Goal: Task Accomplishment & Management: Use online tool/utility

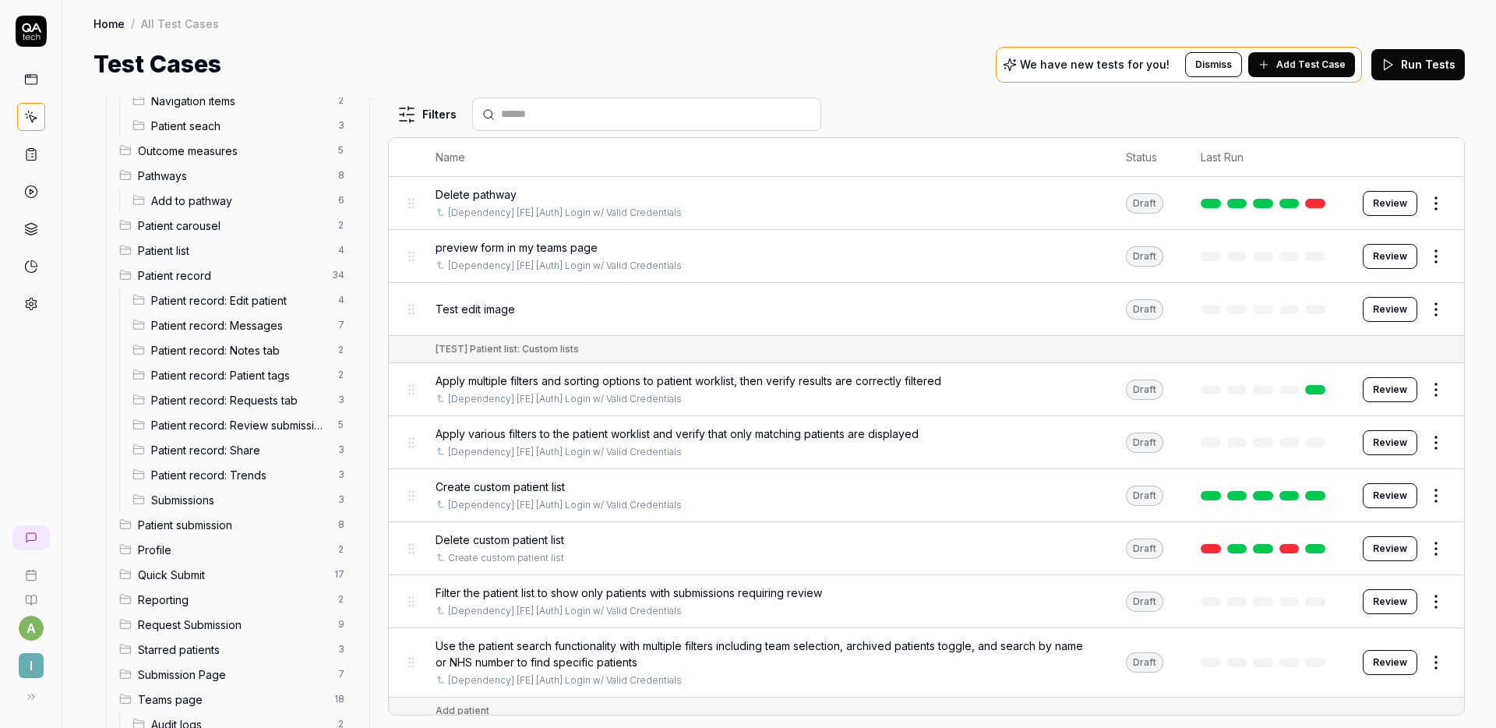
scroll to position [623, 0]
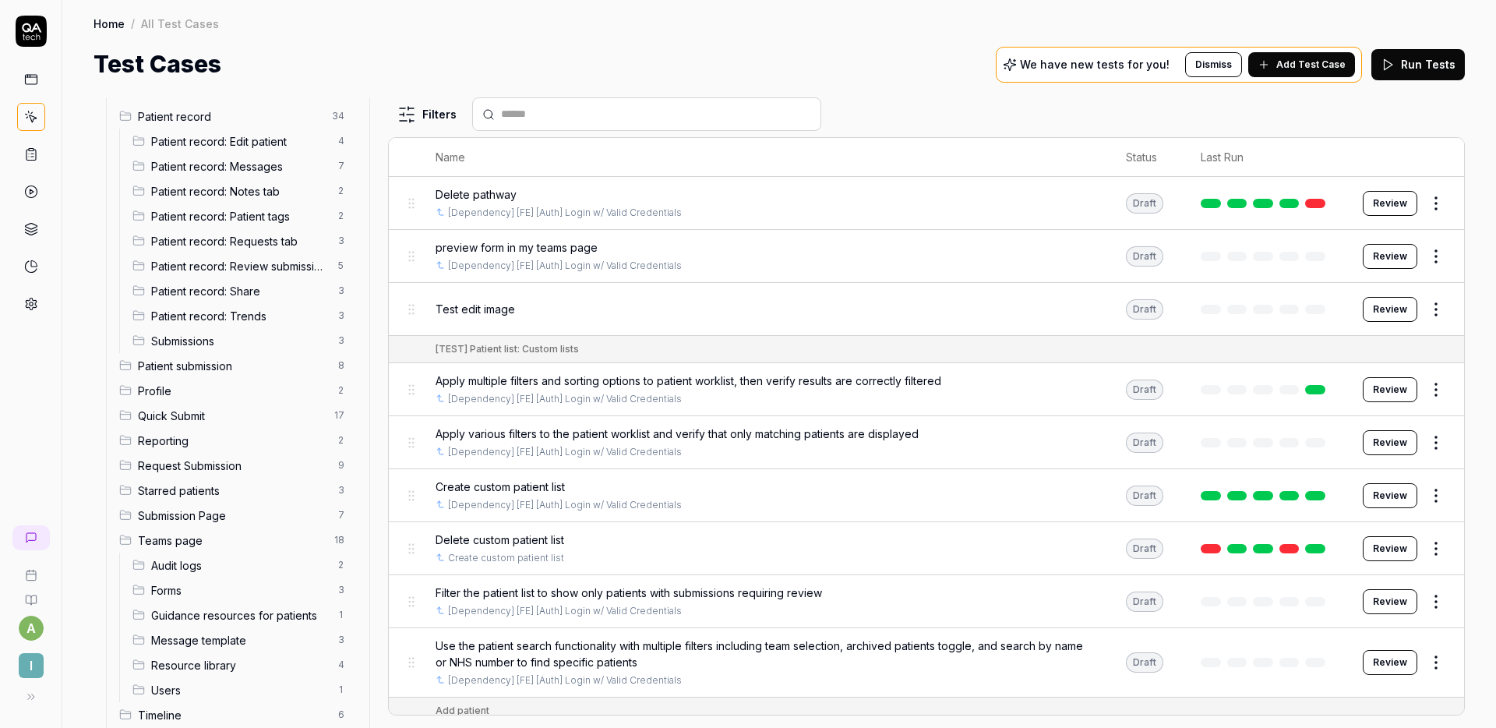
click at [225, 342] on span "Submissions" at bounding box center [240, 341] width 178 height 16
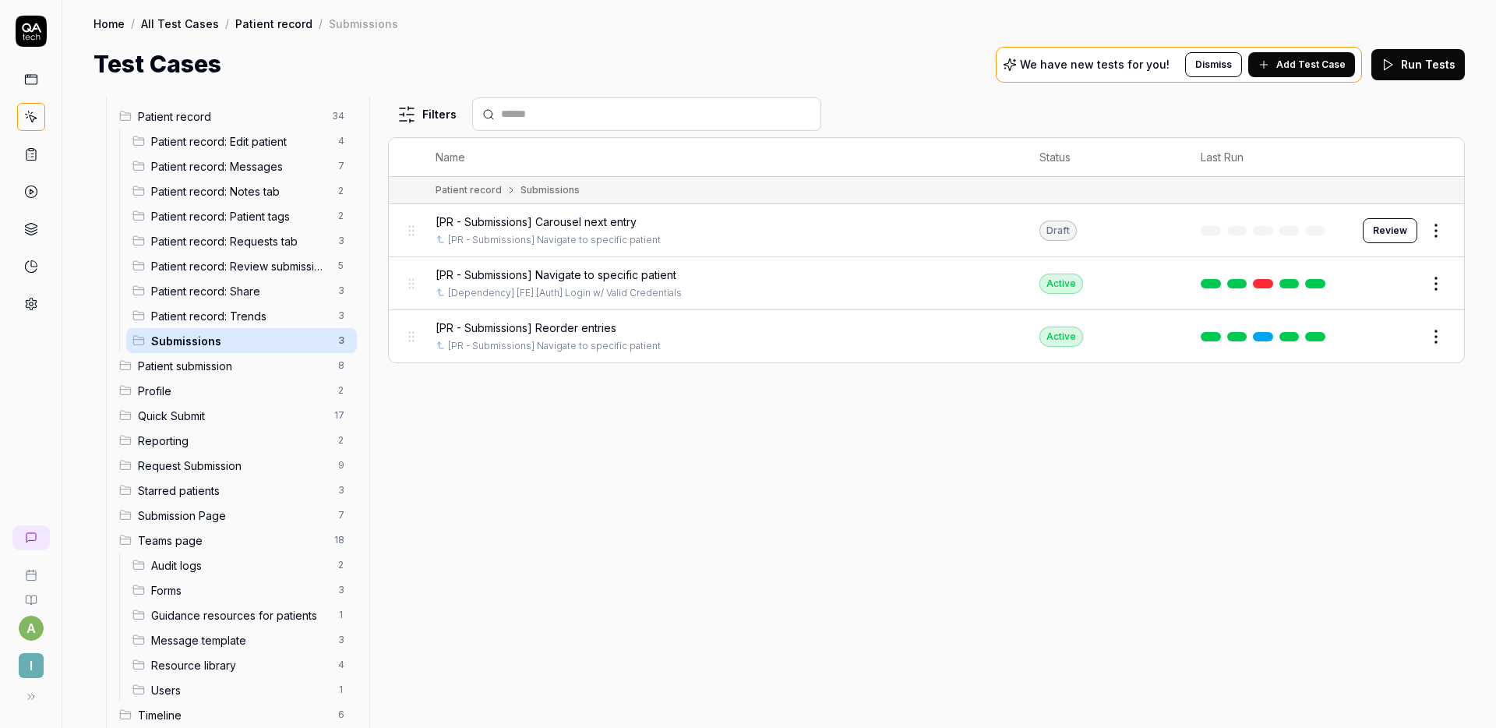
click at [232, 365] on span "Patient submission" at bounding box center [233, 366] width 191 height 16
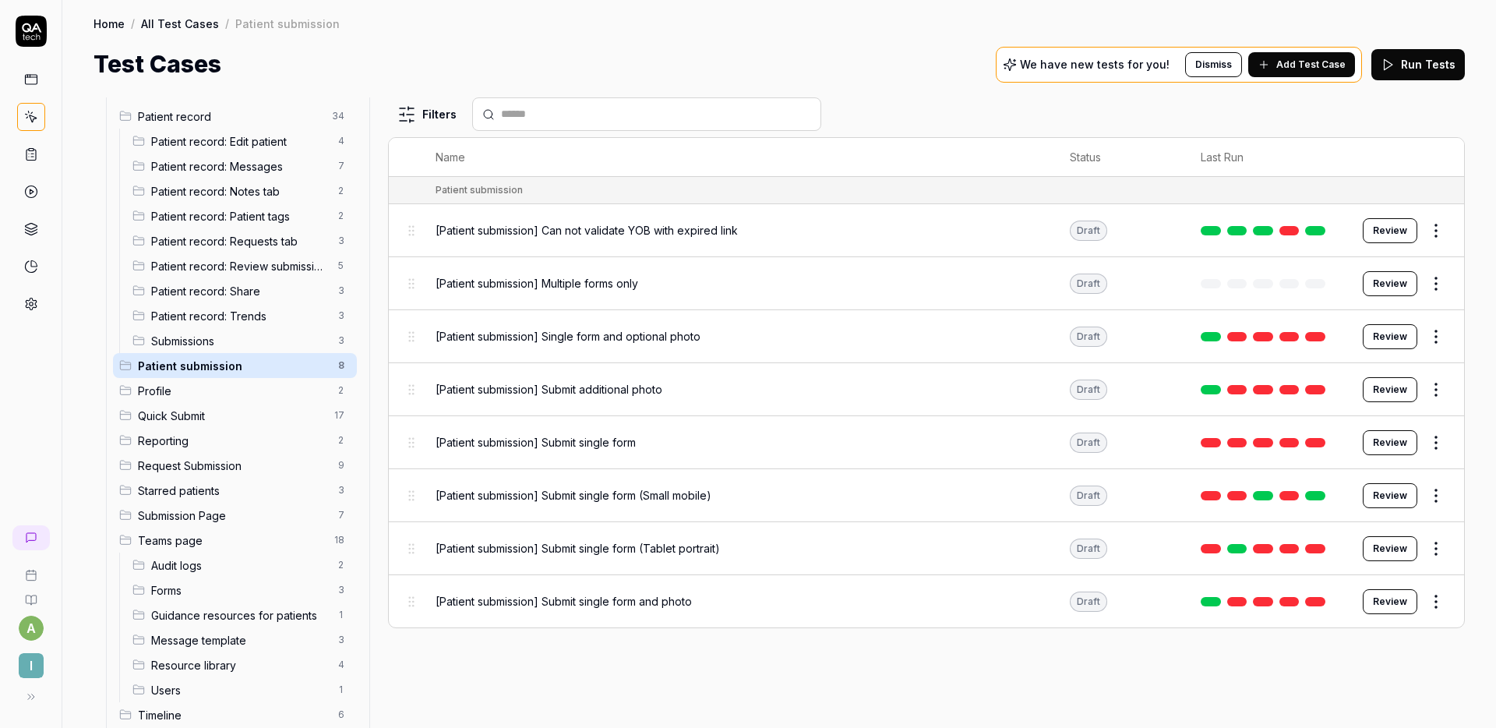
click at [917, 228] on div "[Patient submission] Can not validate YOB with expired link" at bounding box center [738, 230] width 604 height 16
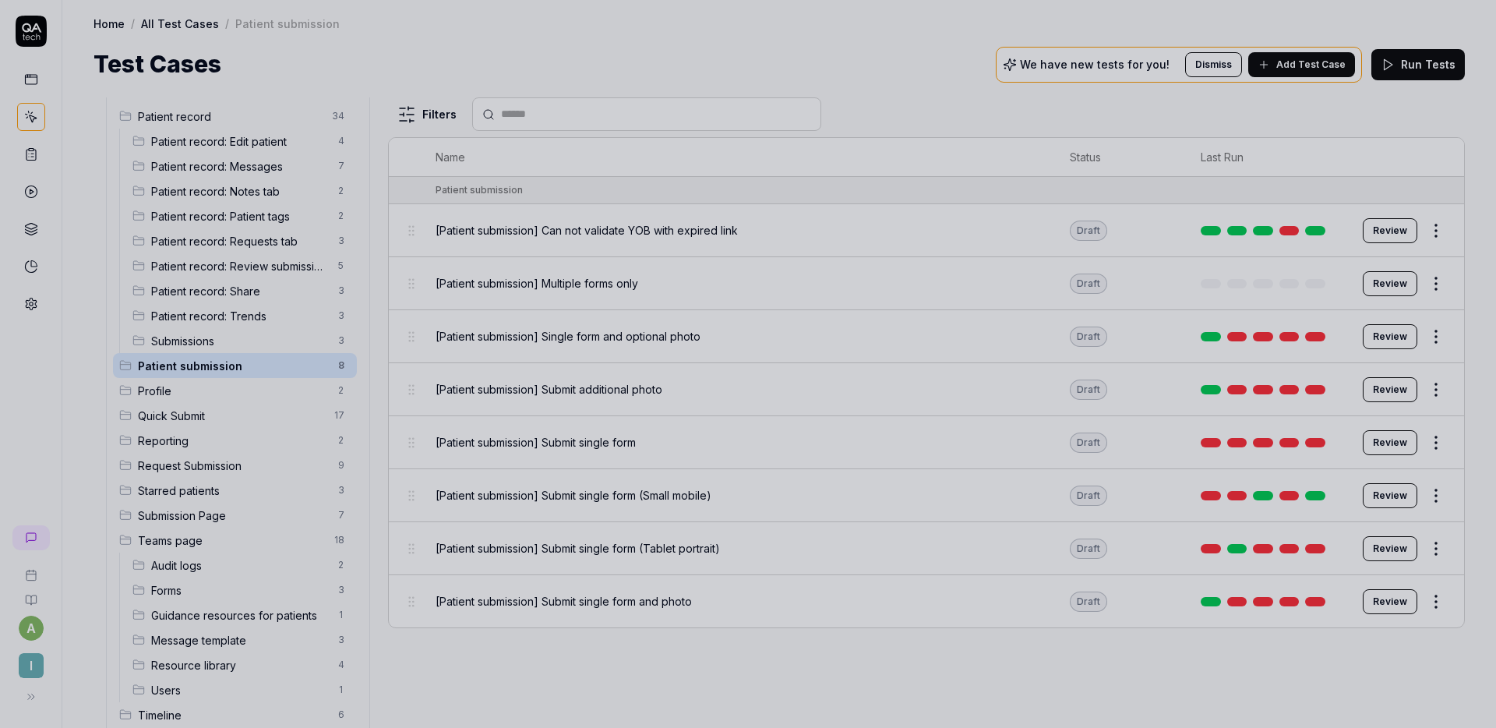
click at [822, 281] on div at bounding box center [748, 364] width 1496 height 728
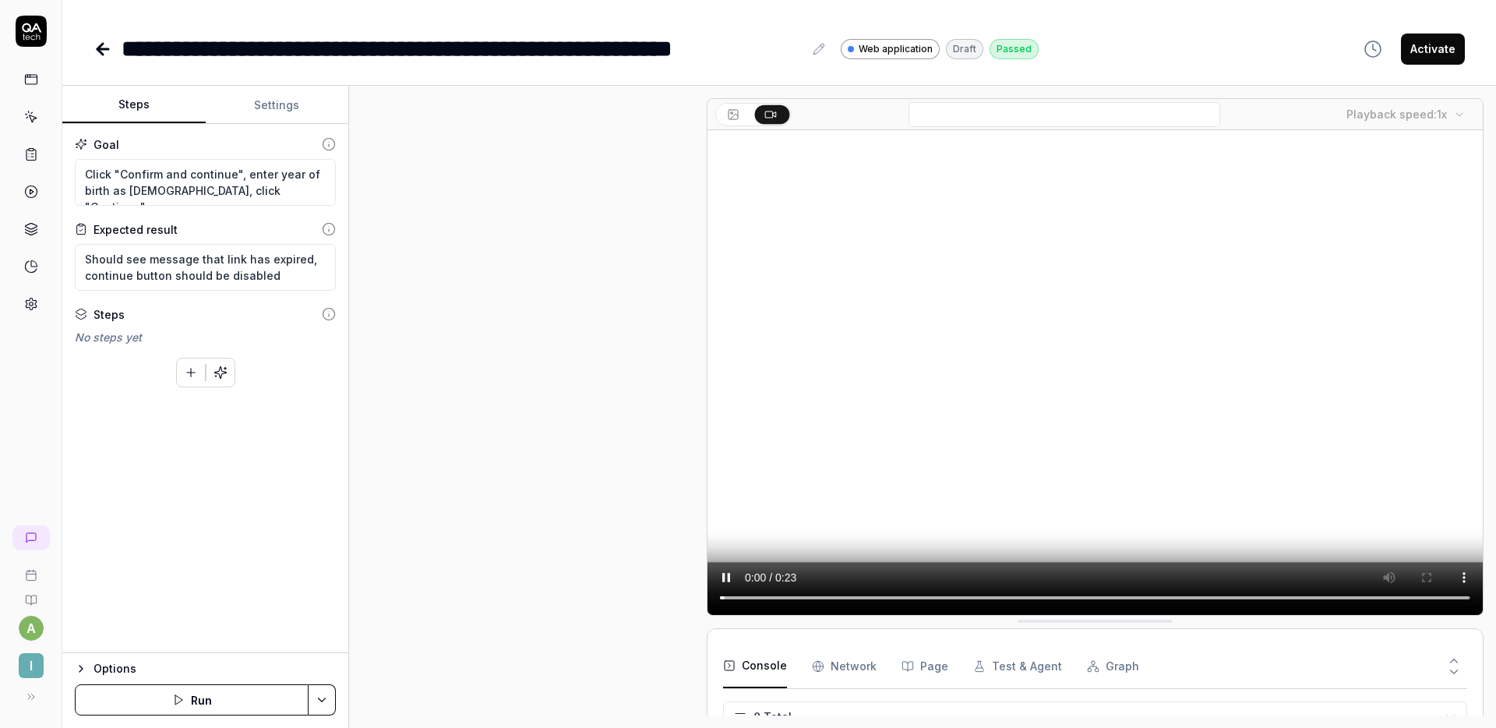
scroll to position [212, 0]
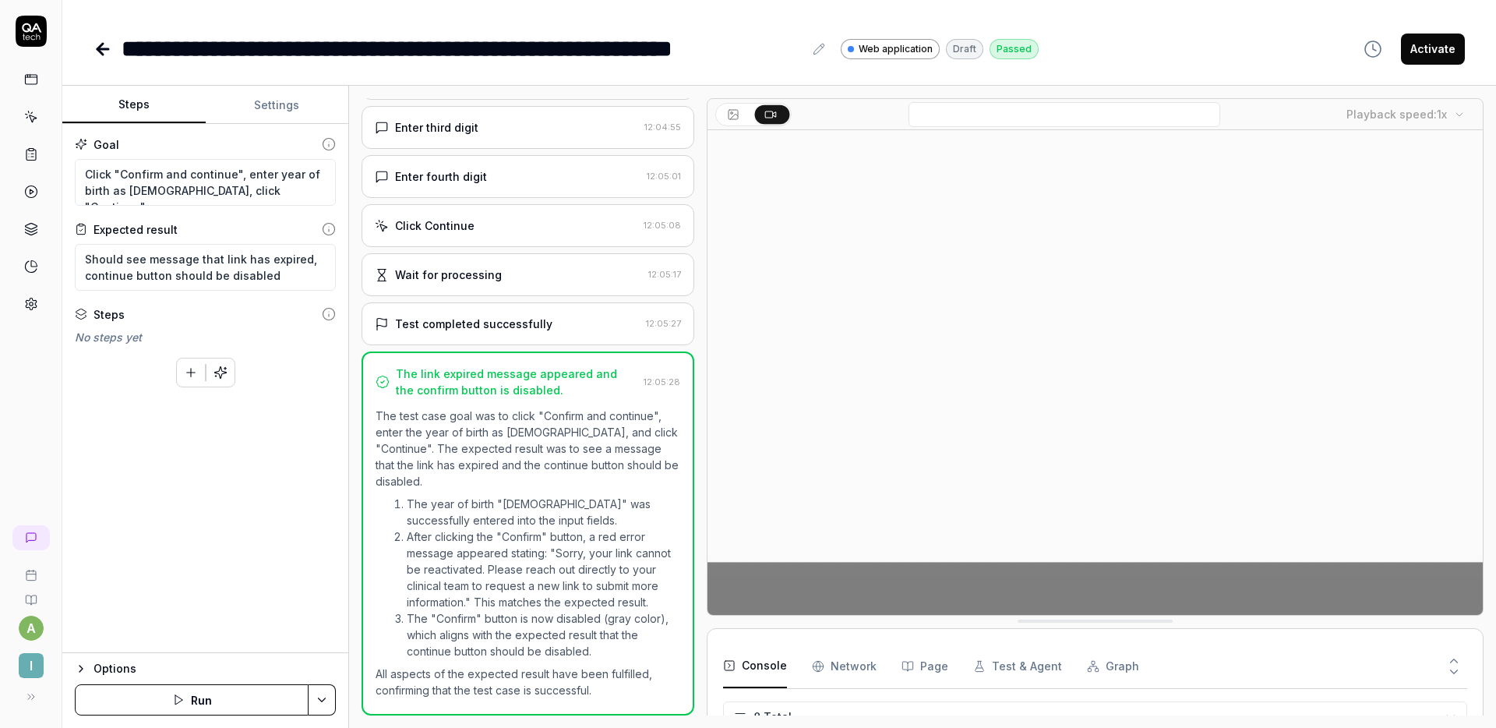
type textarea "*"
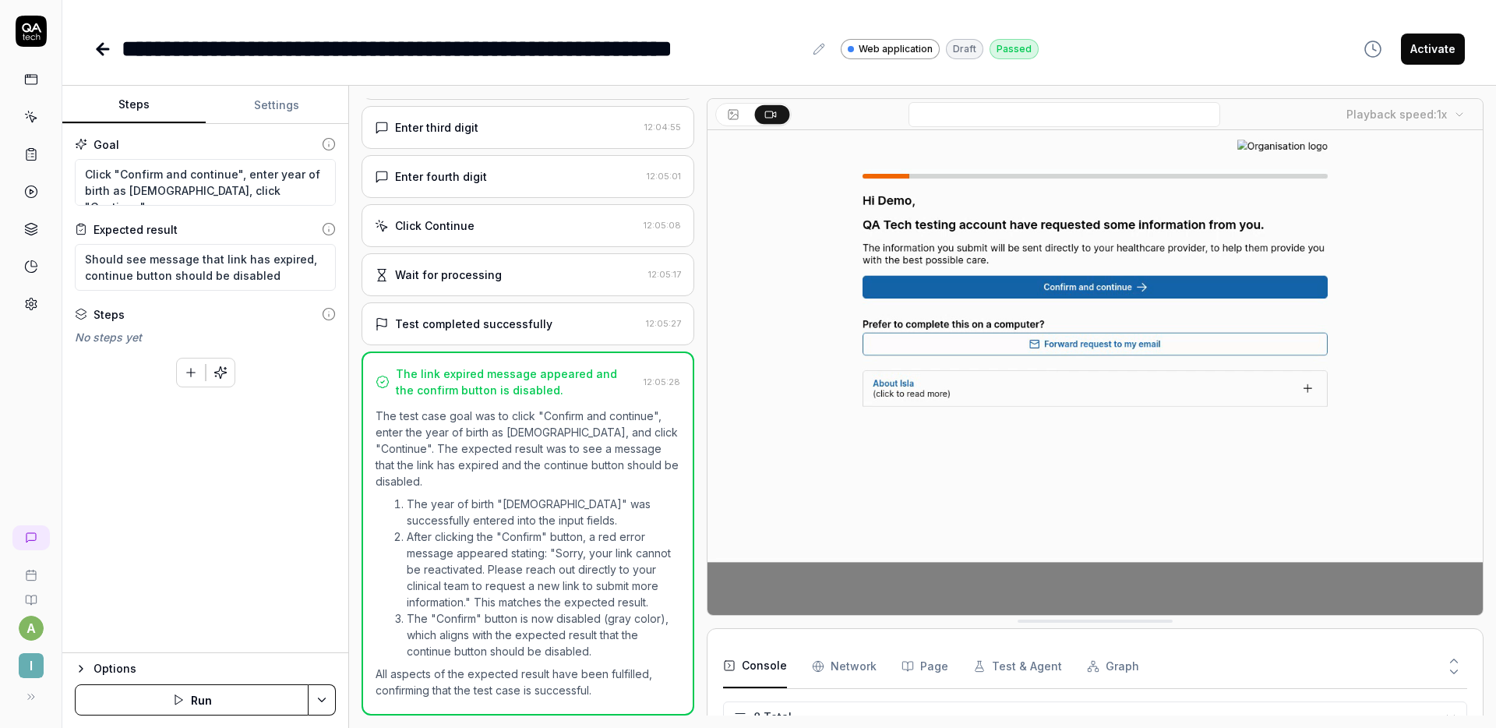
scroll to position [139, 0]
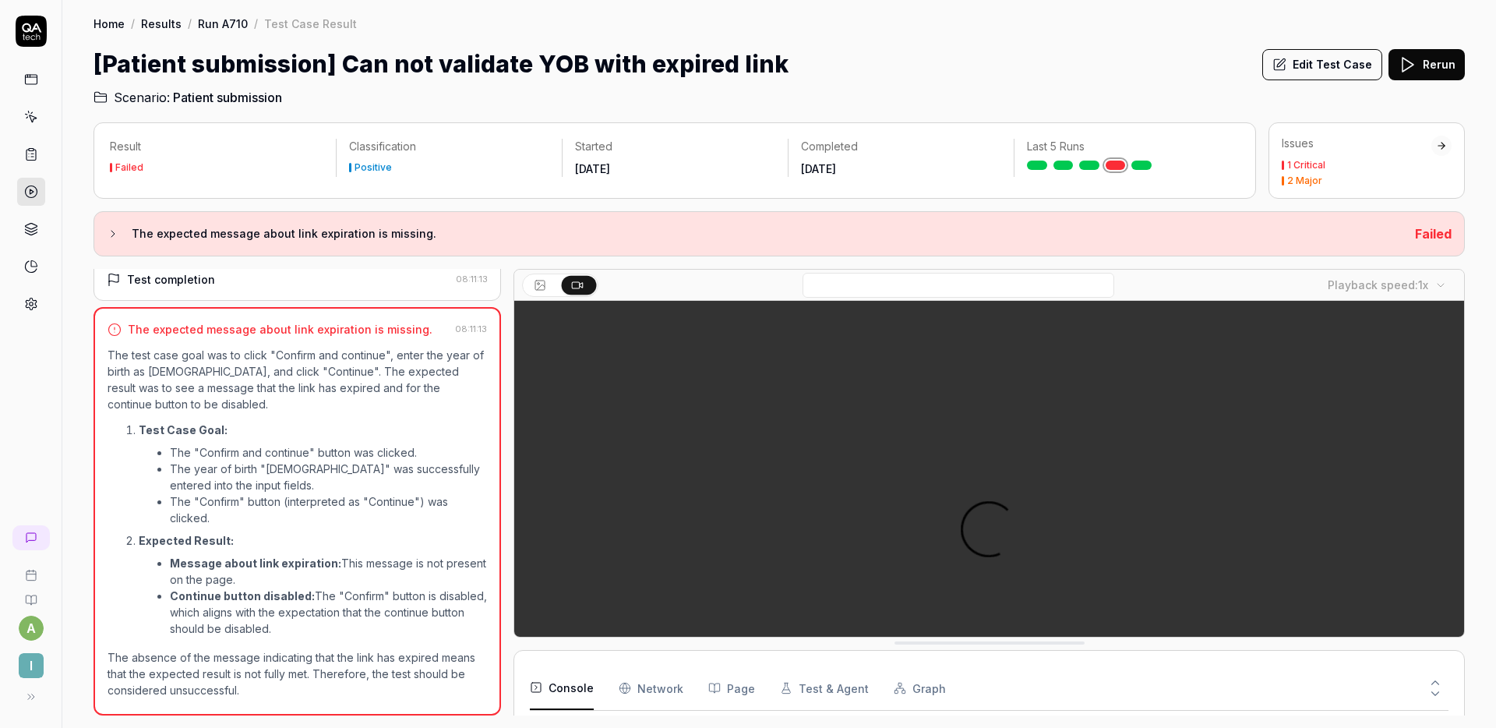
scroll to position [139, 0]
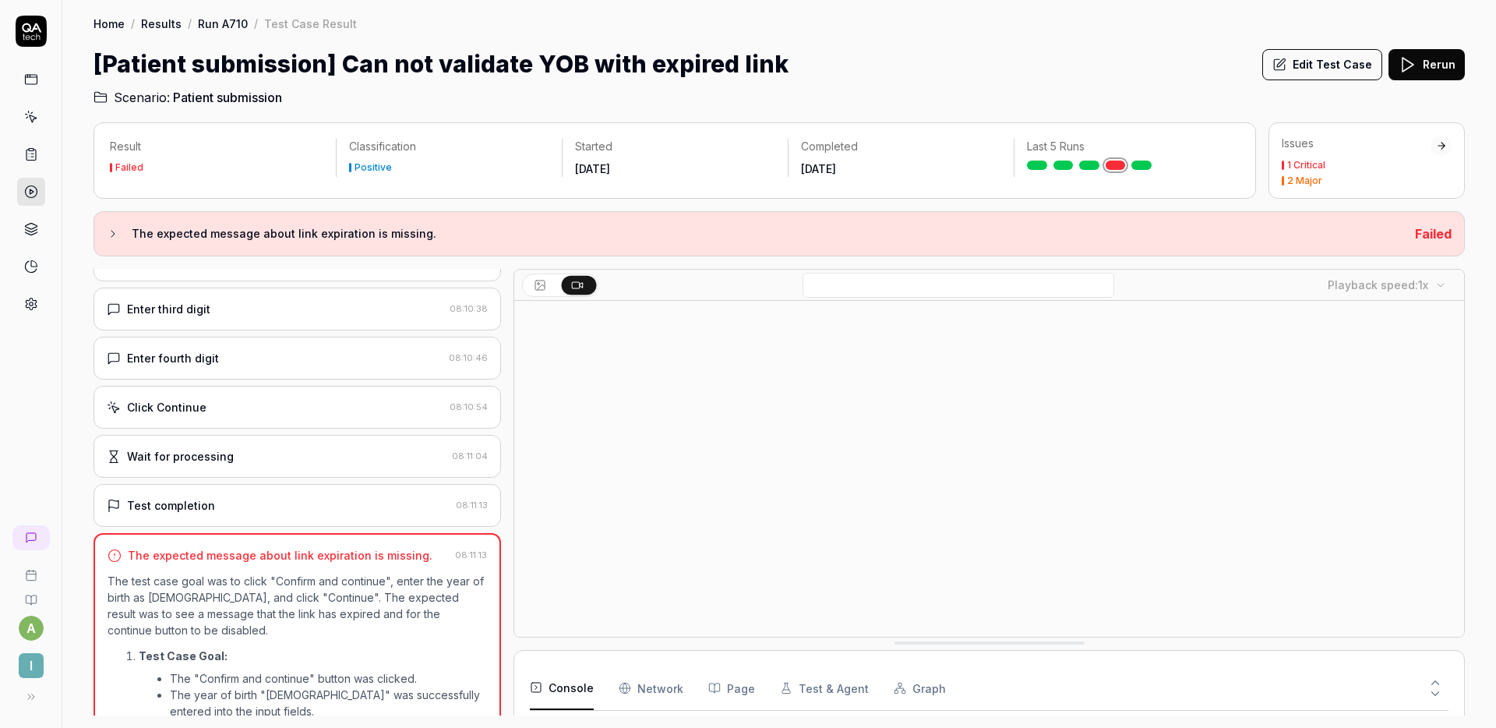
click at [336, 440] on div "Wait for processing 08:11:04" at bounding box center [298, 456] width 408 height 43
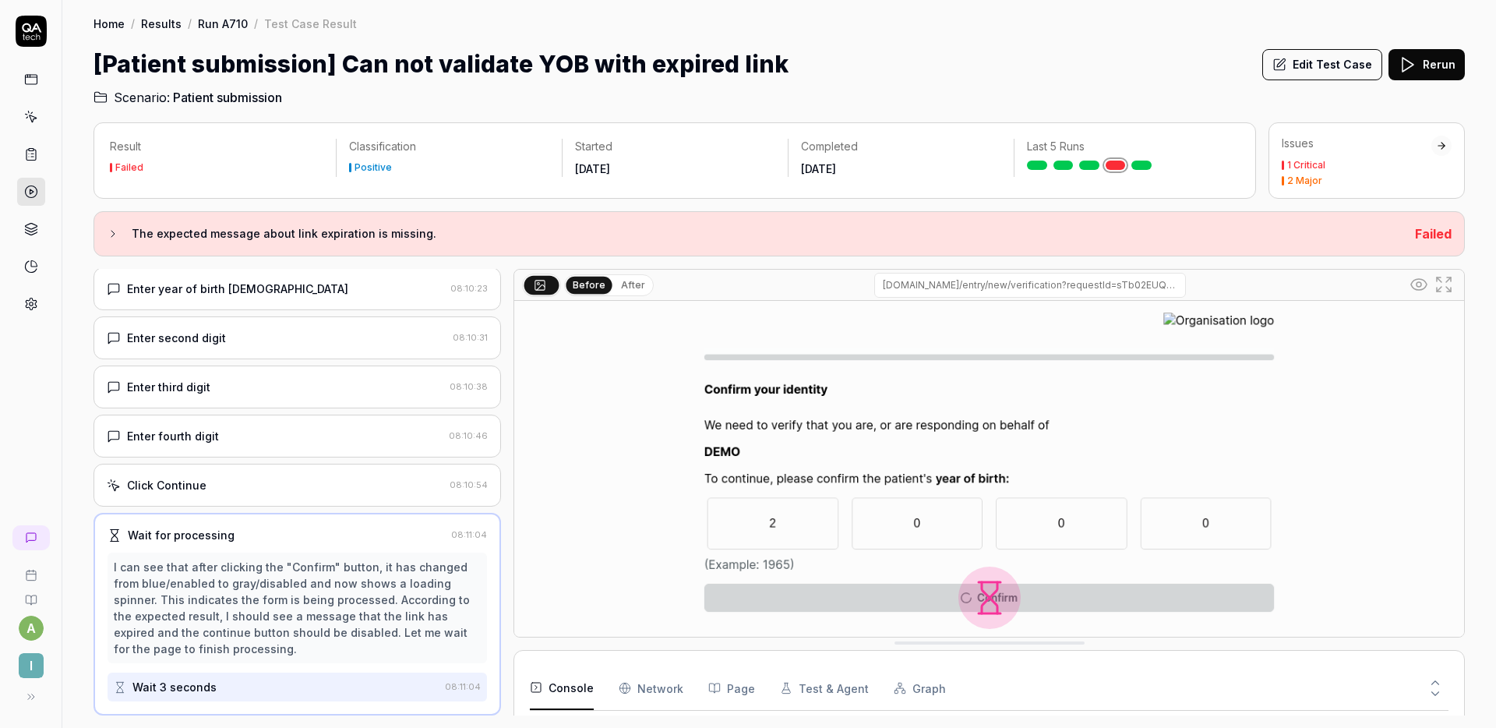
scroll to position [221, 0]
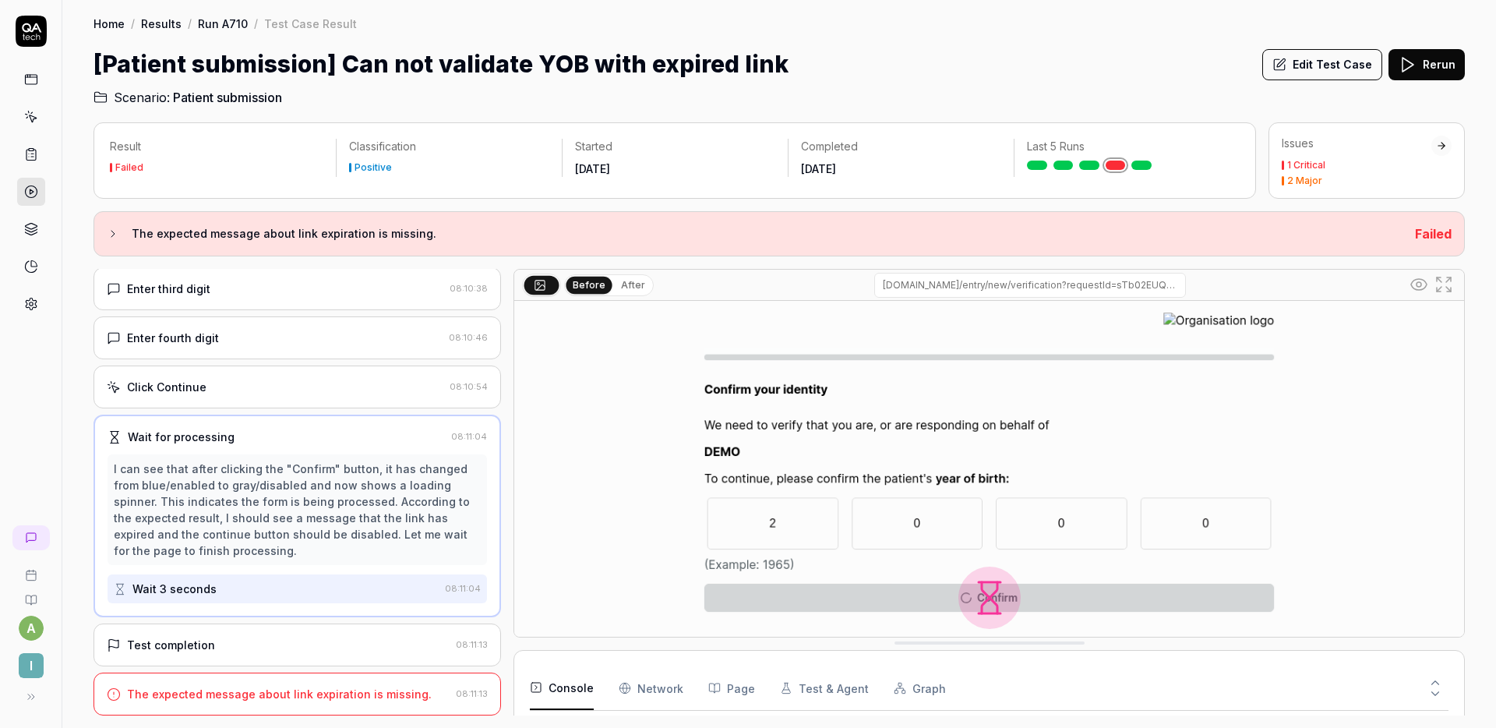
click at [270, 630] on div "Test completion 08:11:13" at bounding box center [298, 644] width 408 height 43
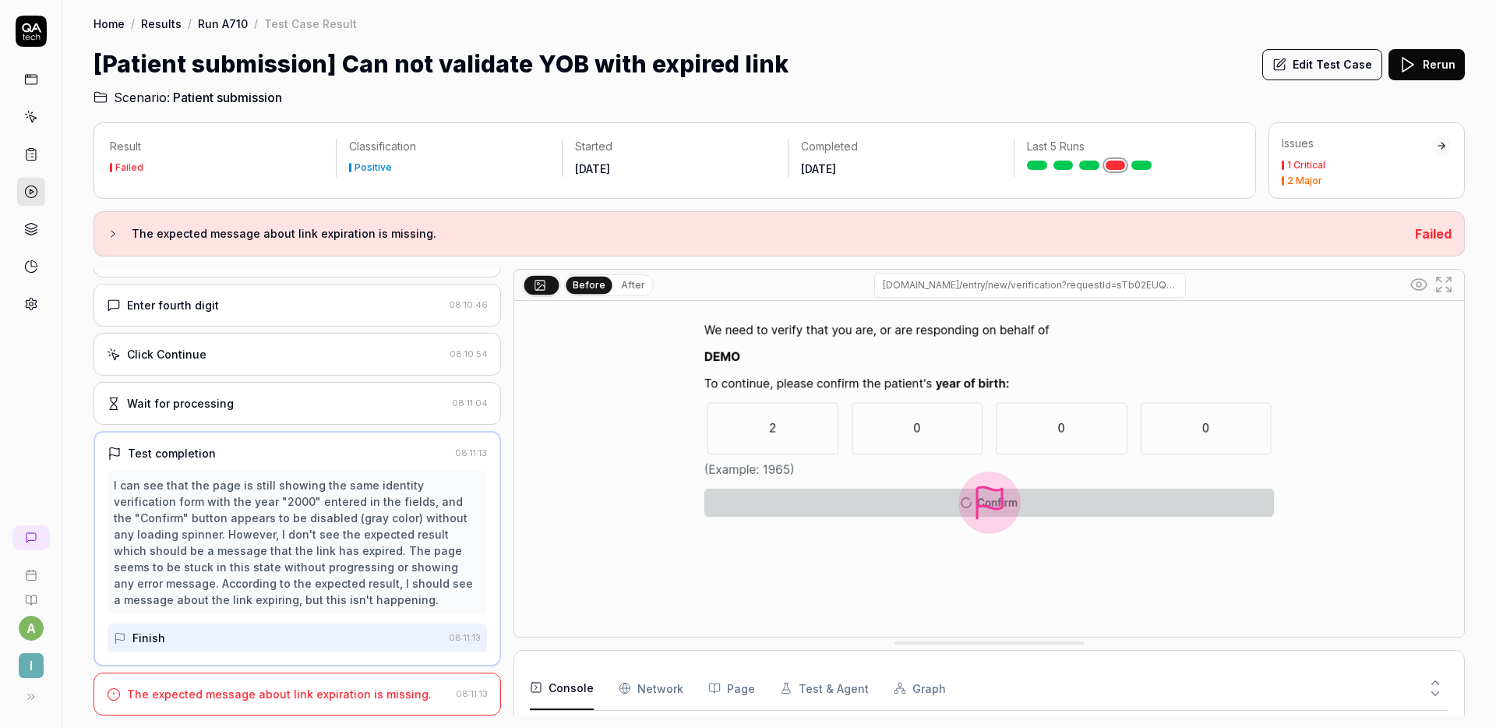
scroll to position [29, 0]
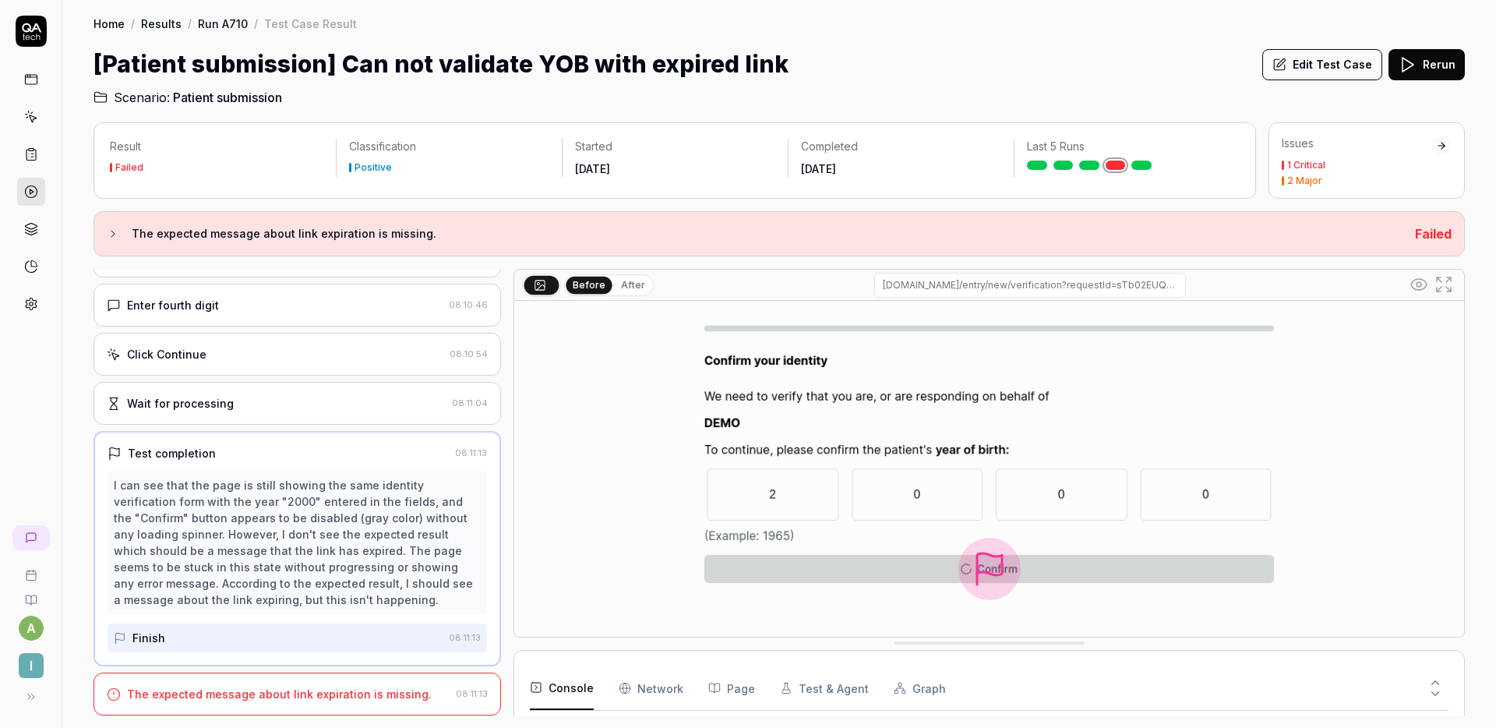
click at [293, 686] on div "The expected message about link expiration is missing." at bounding box center [279, 694] width 305 height 16
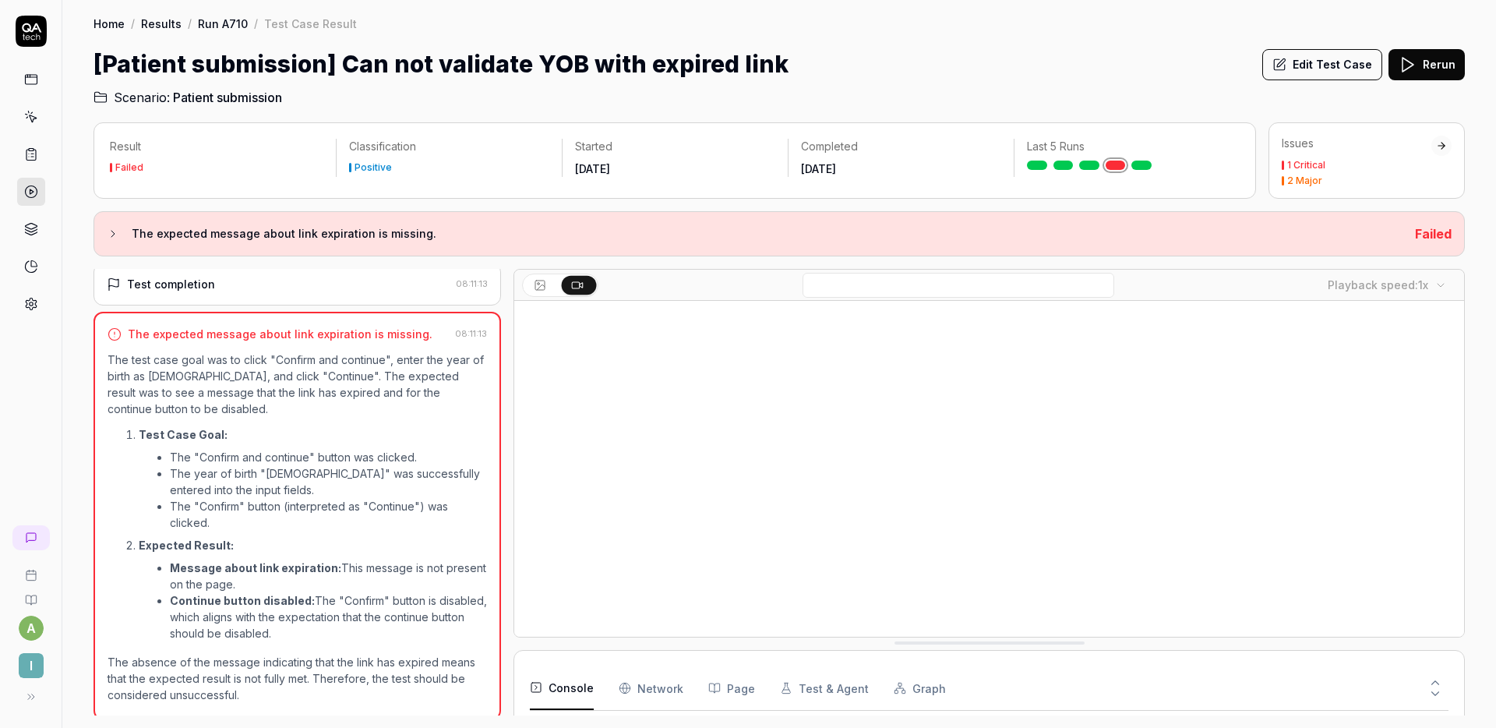
scroll to position [427, 0]
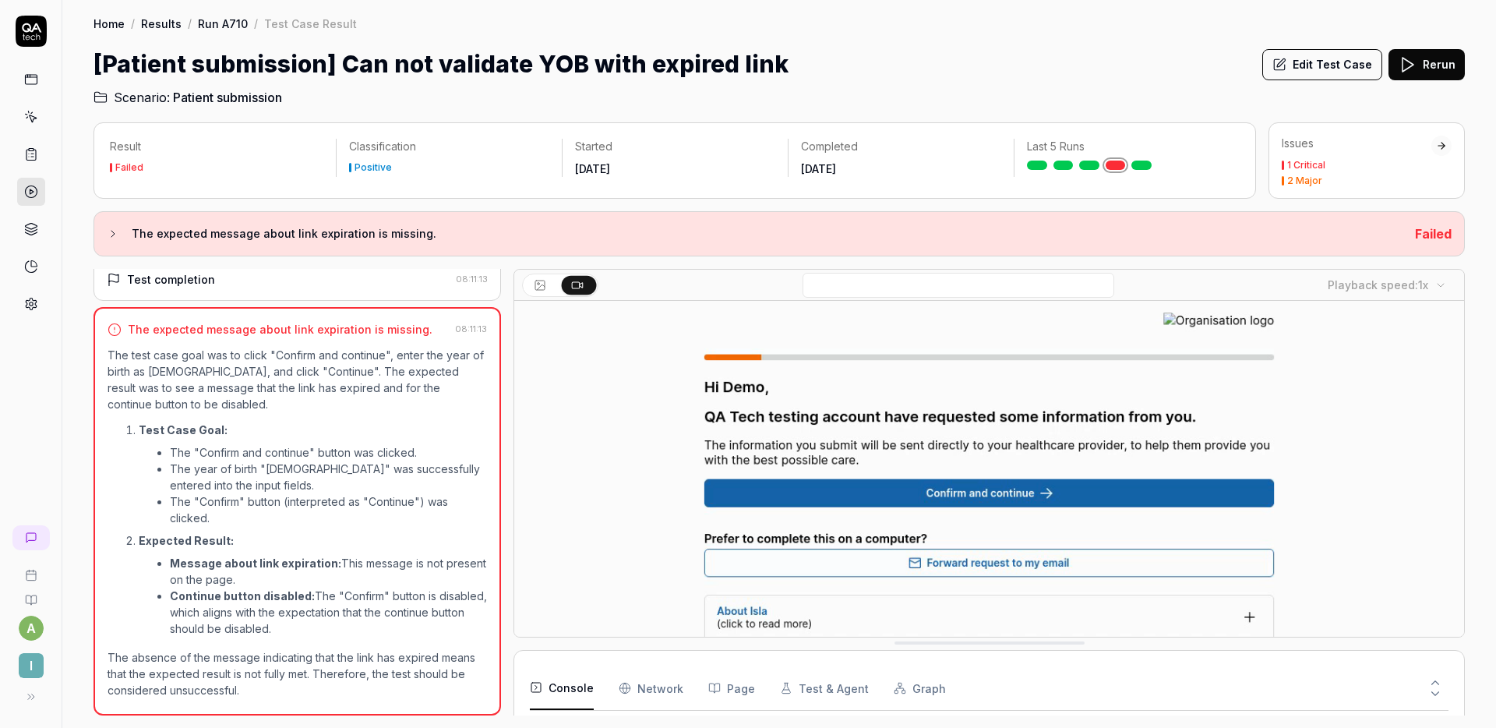
click at [1442, 679] on button at bounding box center [1435, 679] width 26 height 20
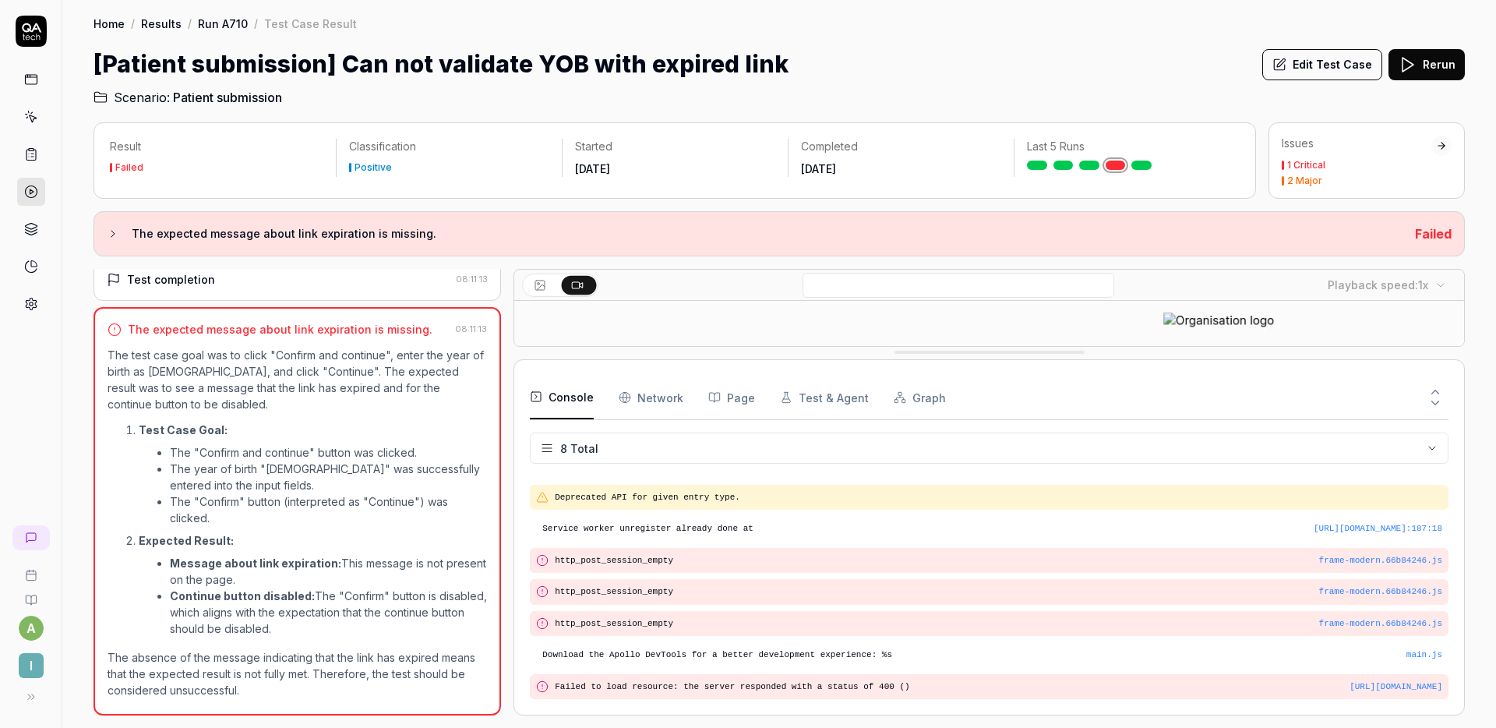
scroll to position [0, 0]
